Goal: Task Accomplishment & Management: Manage account settings

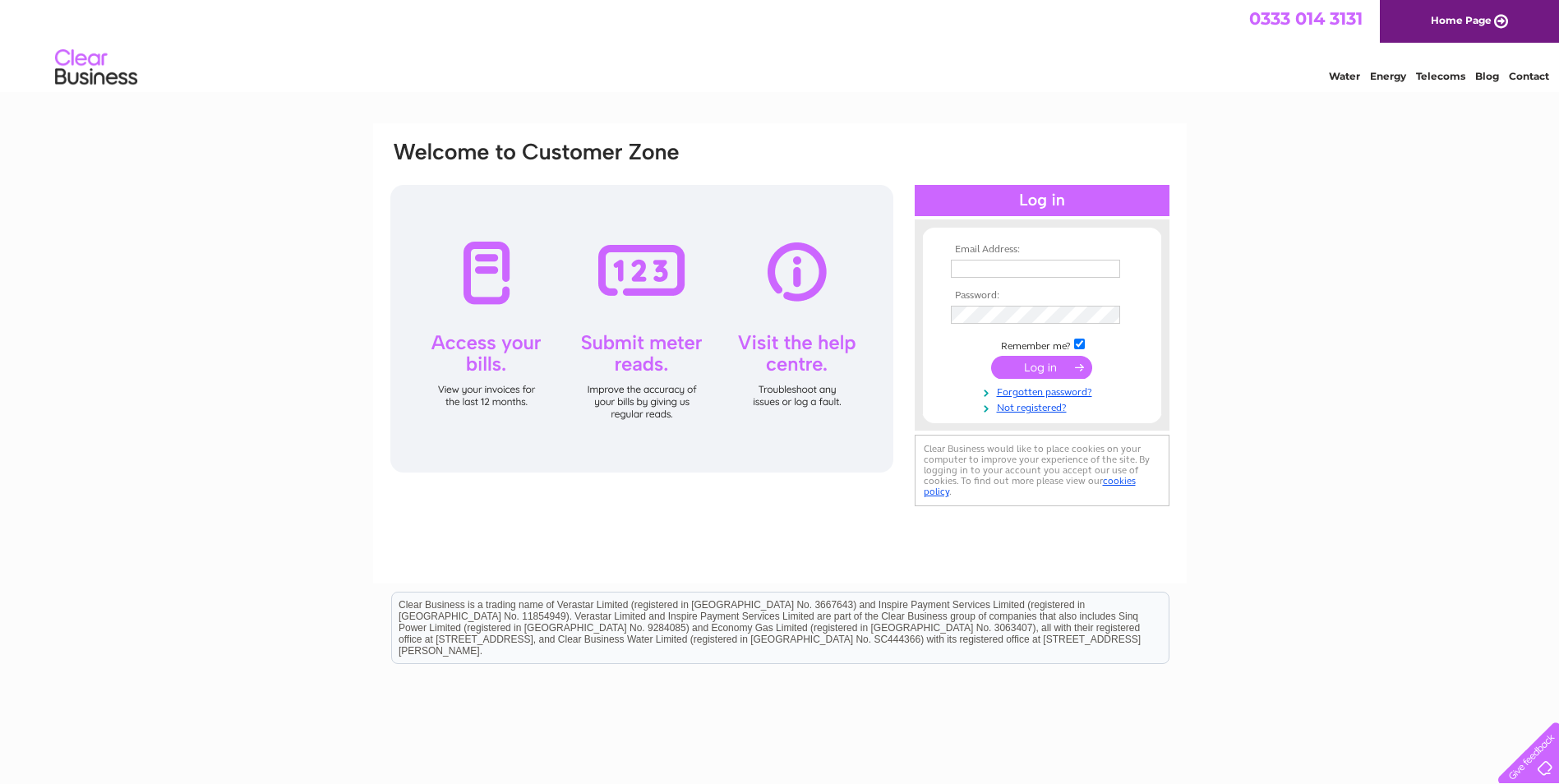
click at [1012, 269] on input "text" at bounding box center [1035, 269] width 170 height 18
paste input "accounts@online-electronics.com"
type input "accounts@online-electronics.com"
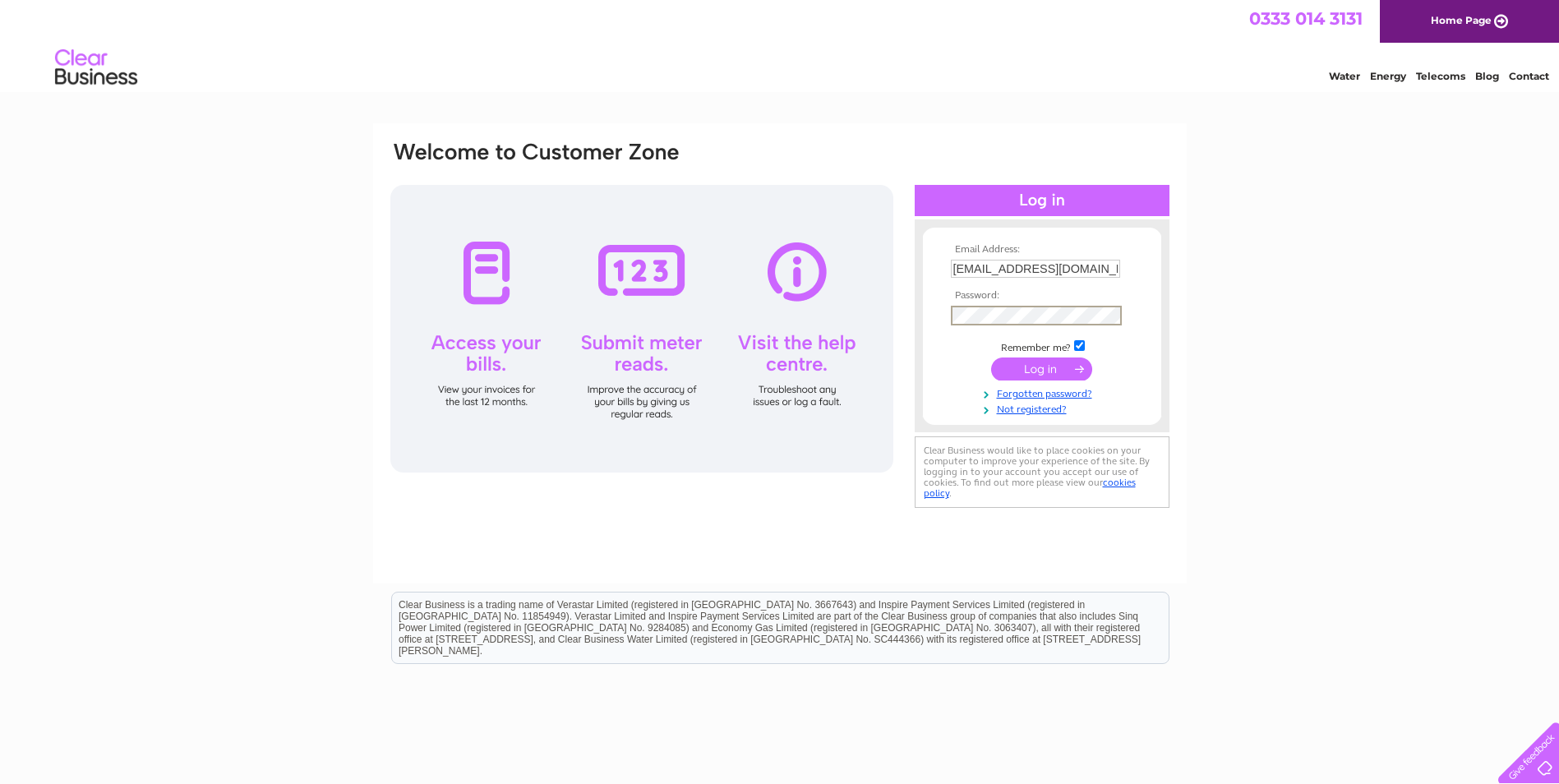
click at [1055, 366] on input "submit" at bounding box center [1042, 369] width 101 height 23
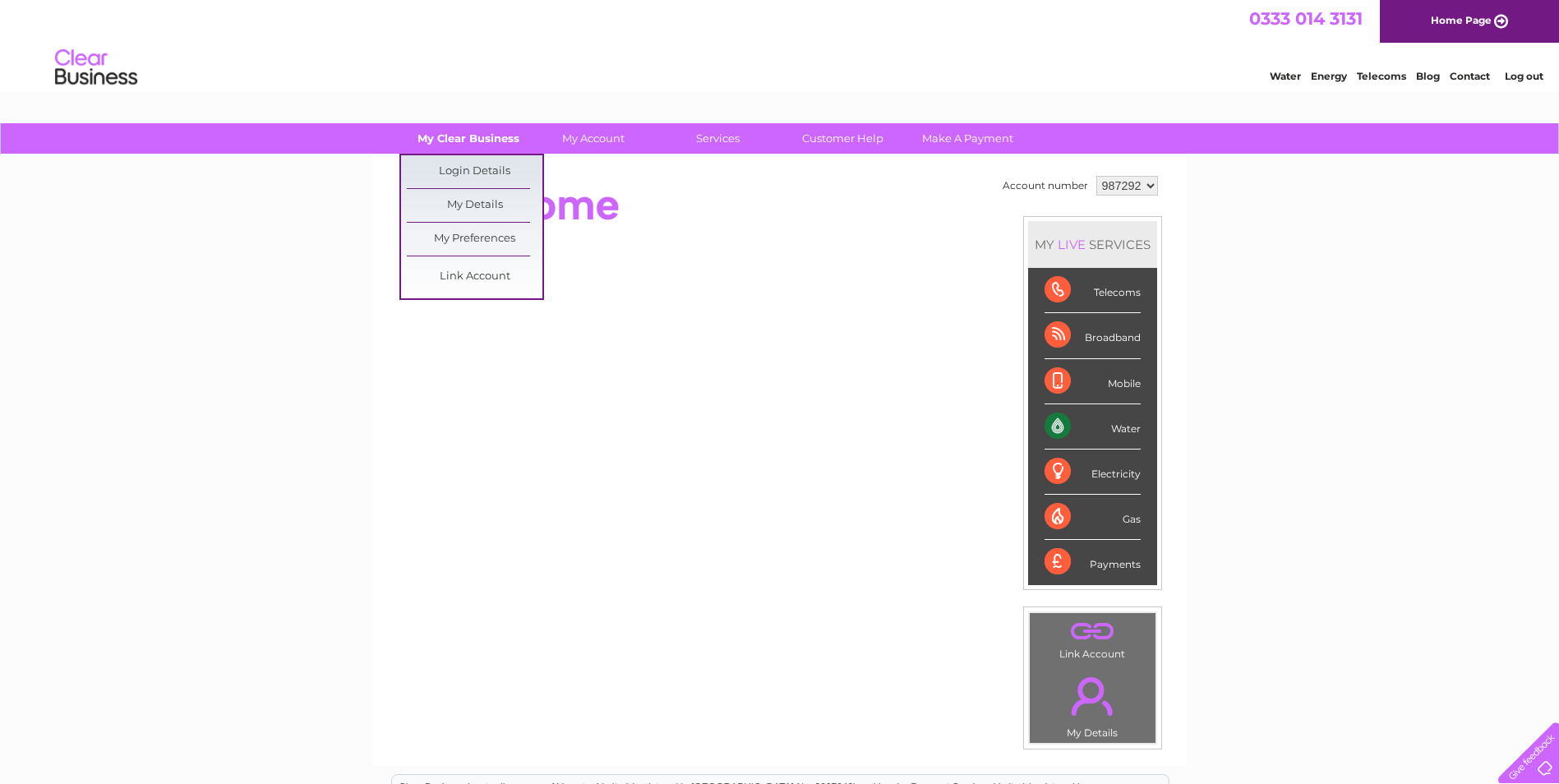
click at [473, 128] on link "My Clear Business" at bounding box center [468, 138] width 135 height 31
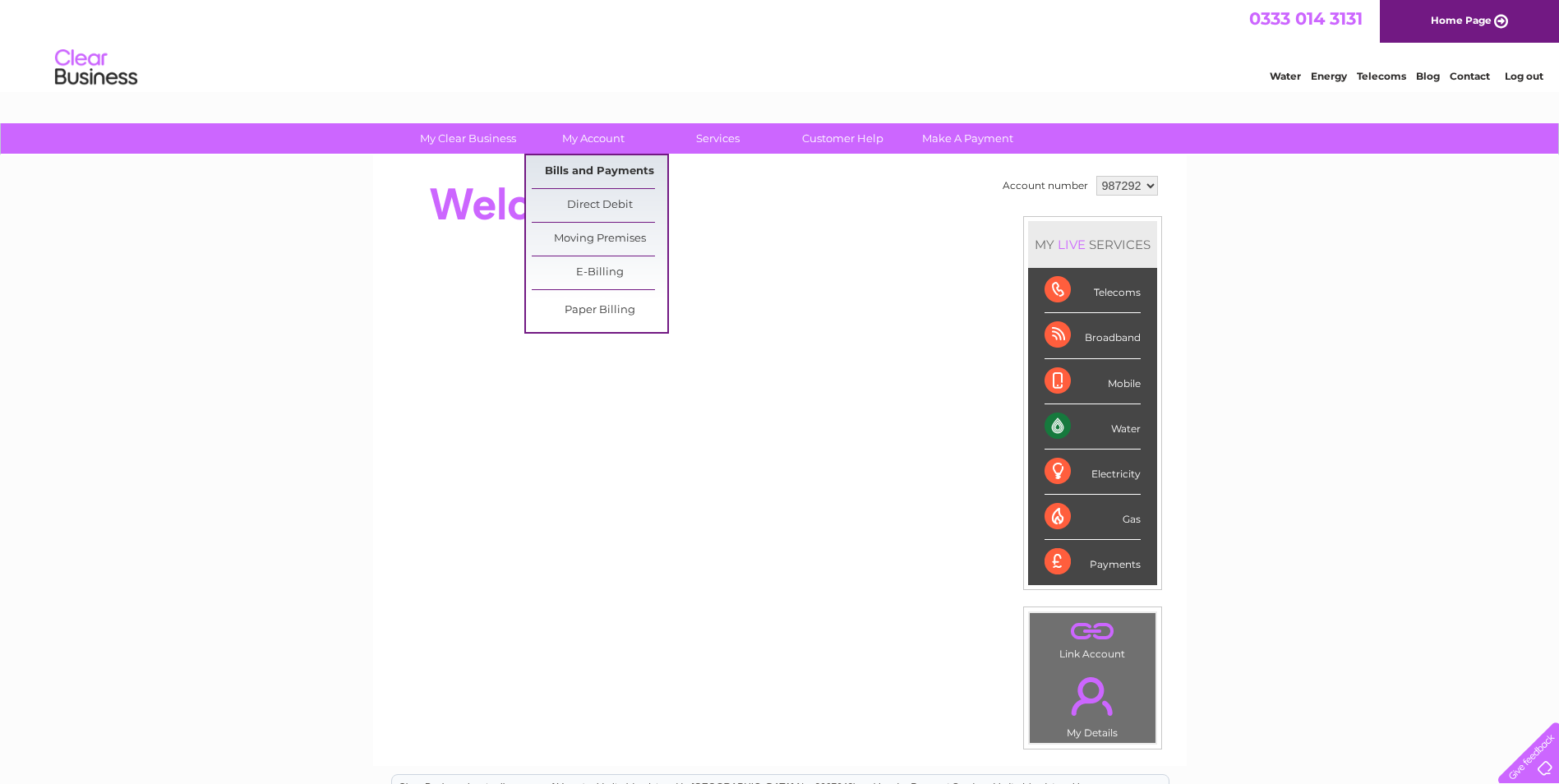
click at [574, 168] on link "Bills and Payments" at bounding box center [599, 172] width 135 height 33
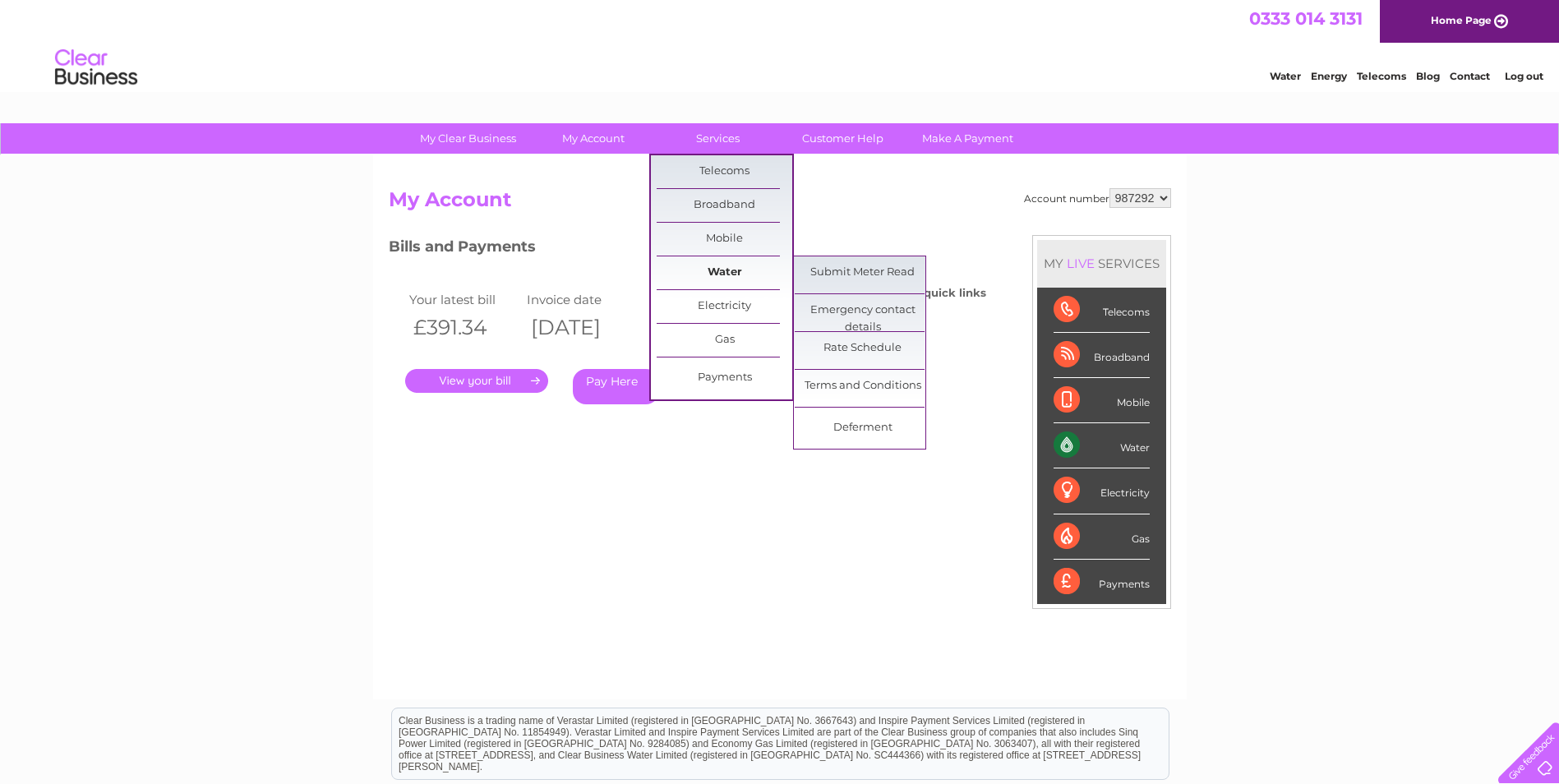
click at [720, 276] on link "Water" at bounding box center [724, 273] width 135 height 33
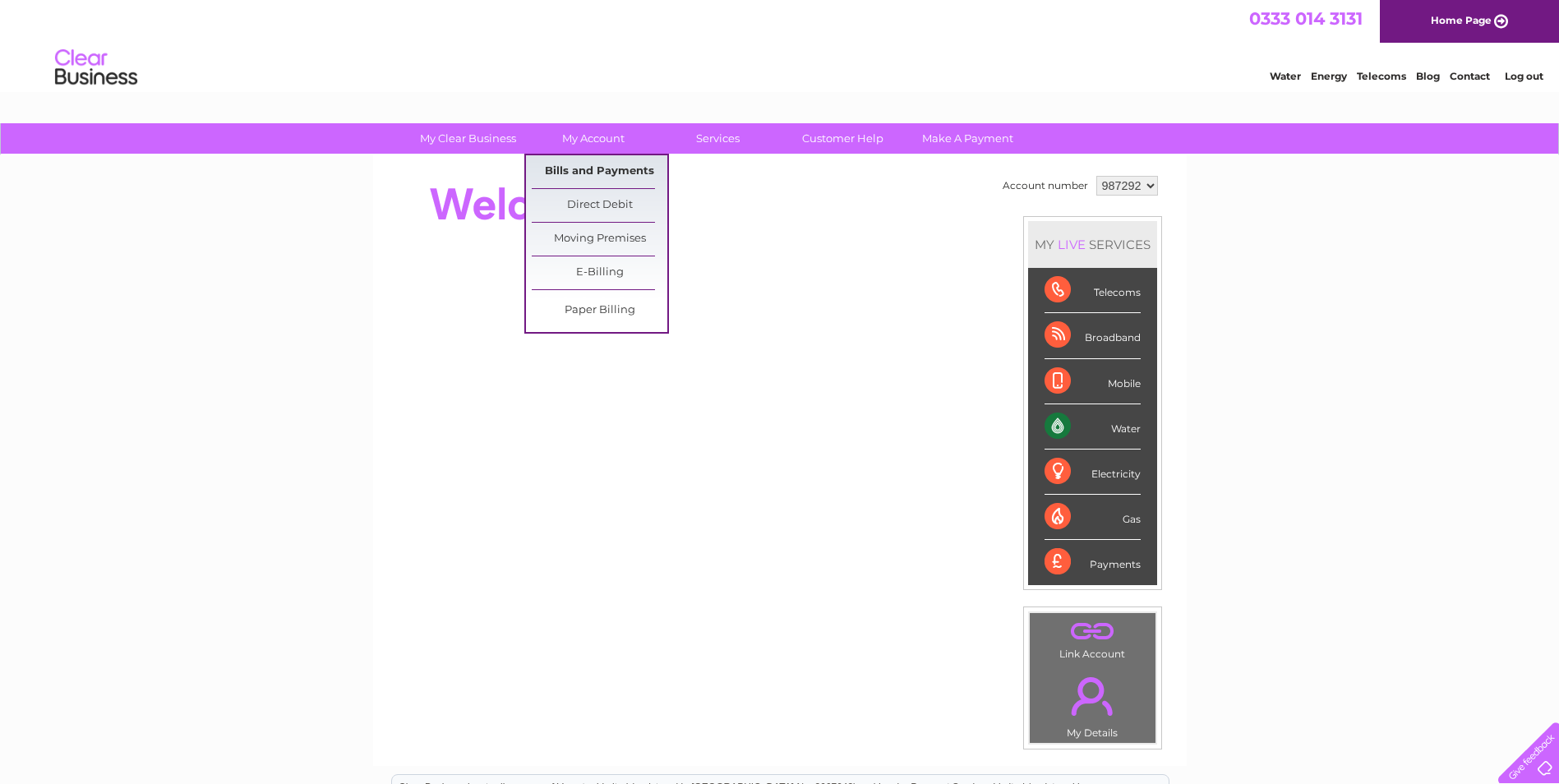
click at [596, 165] on link "Bills and Payments" at bounding box center [599, 172] width 135 height 33
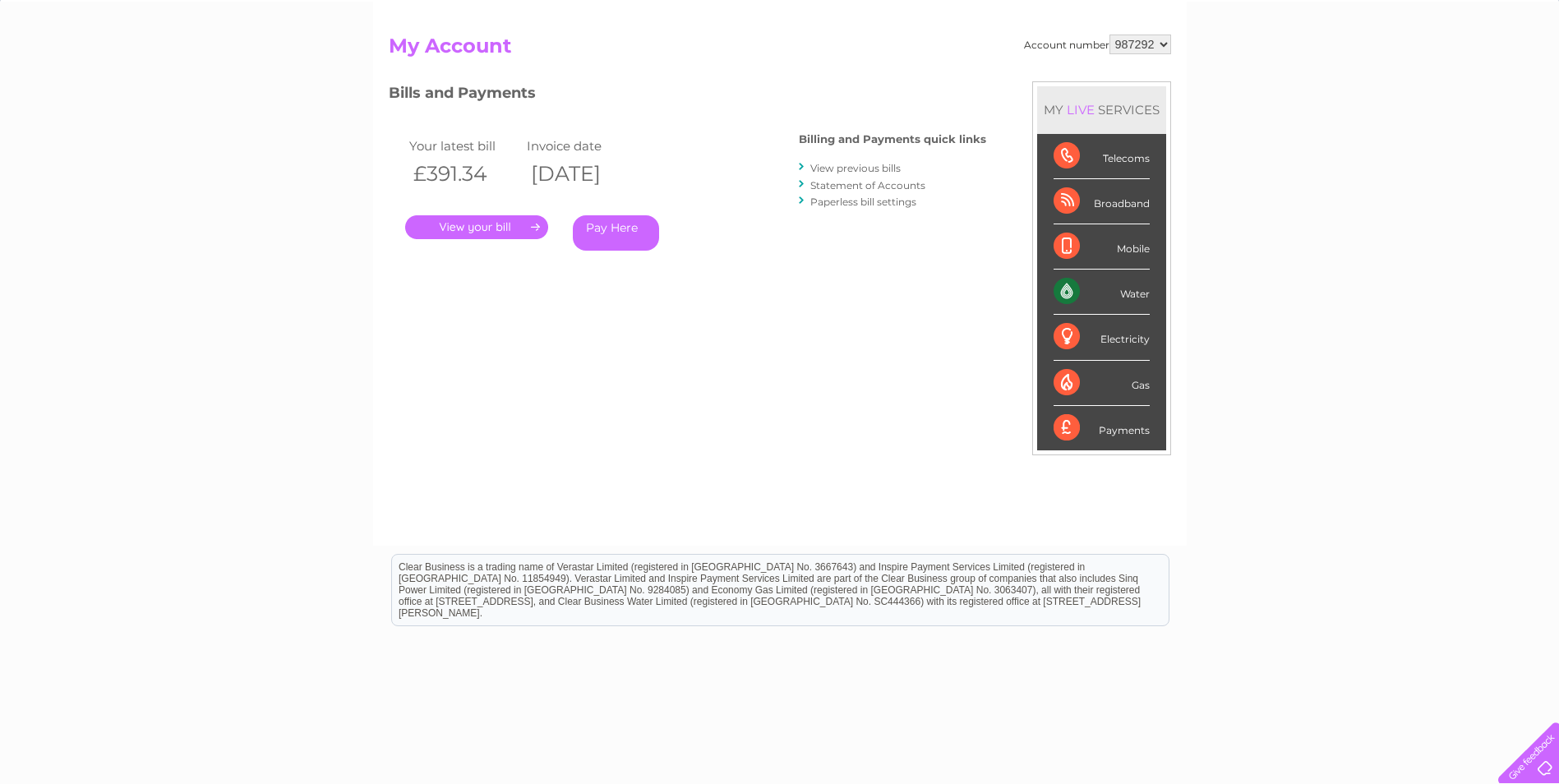
scroll to position [164, 0]
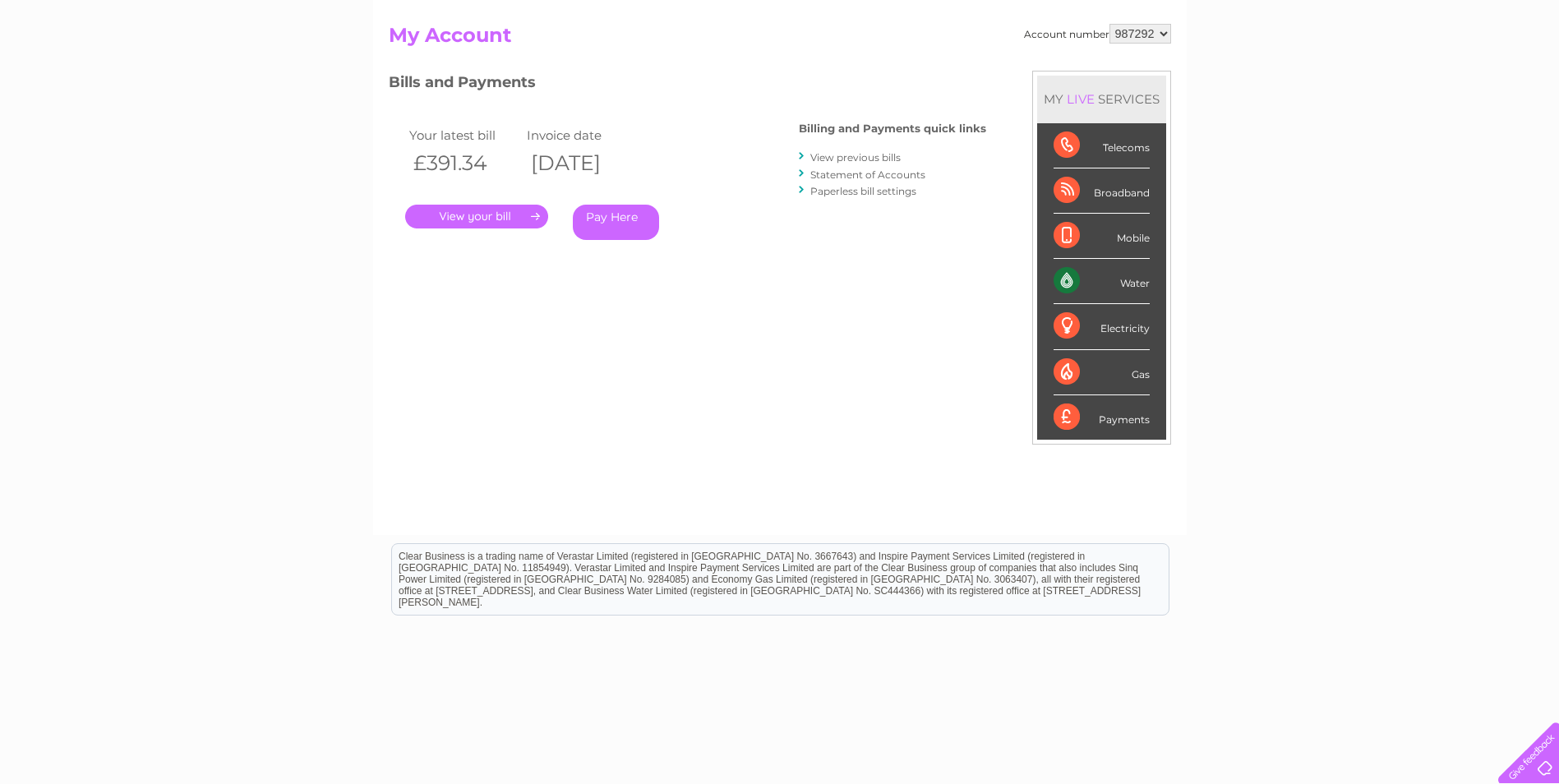
click at [875, 157] on link "View previous bills" at bounding box center [855, 157] width 91 height 12
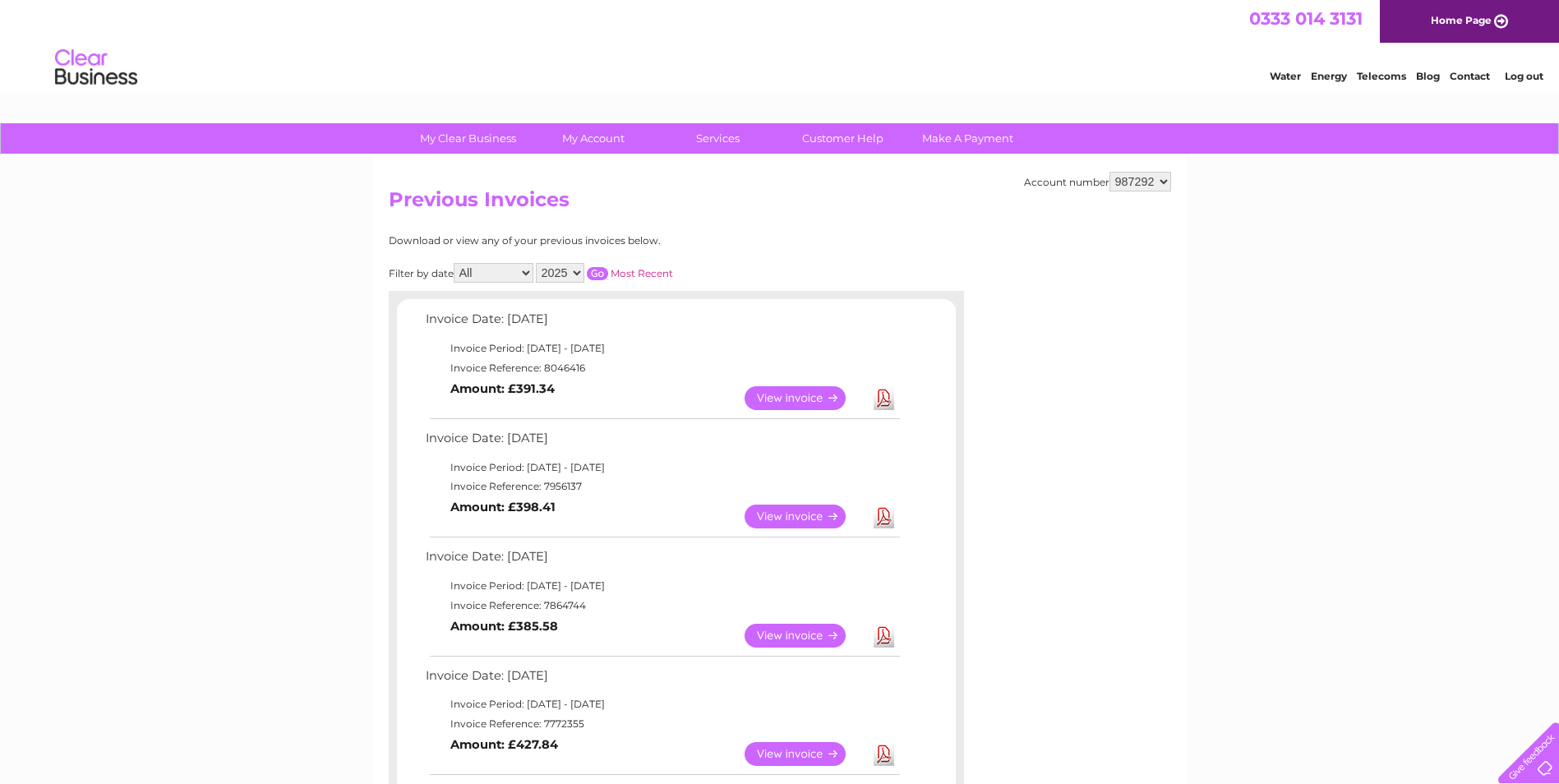
click at [820, 397] on link "View" at bounding box center [804, 398] width 120 height 24
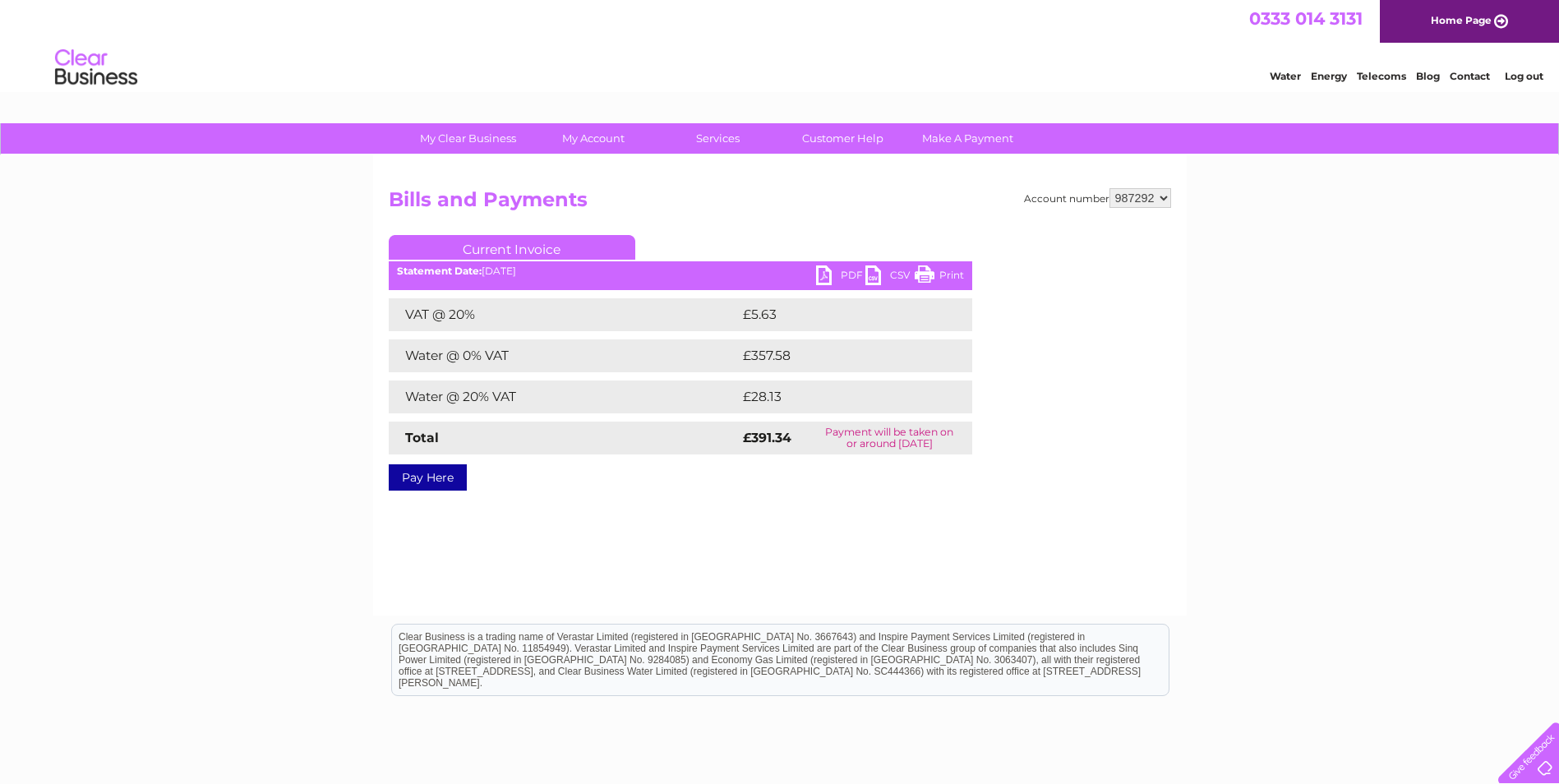
click at [854, 275] on link "PDF" at bounding box center [840, 277] width 49 height 24
